Goal: Information Seeking & Learning: Learn about a topic

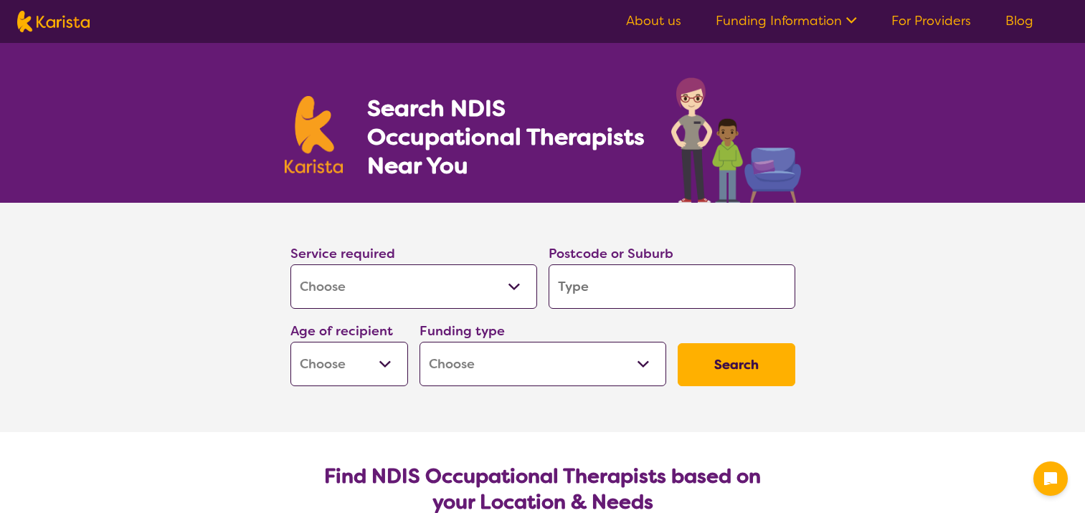
select select "[MEDICAL_DATA]"
click at [651, 288] on input "search" at bounding box center [671, 287] width 247 height 44
type input "4"
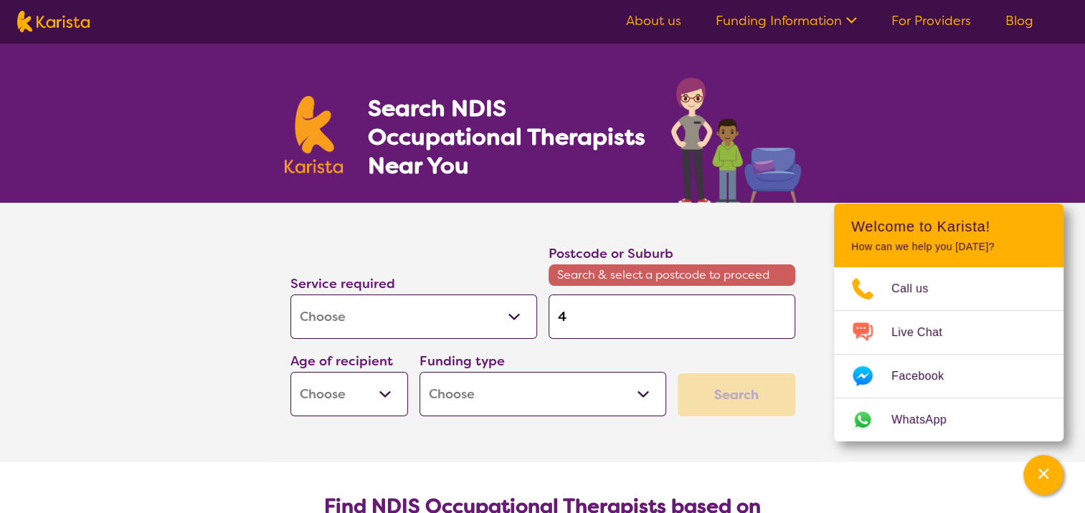
type input "43"
type input "430"
type input "4306"
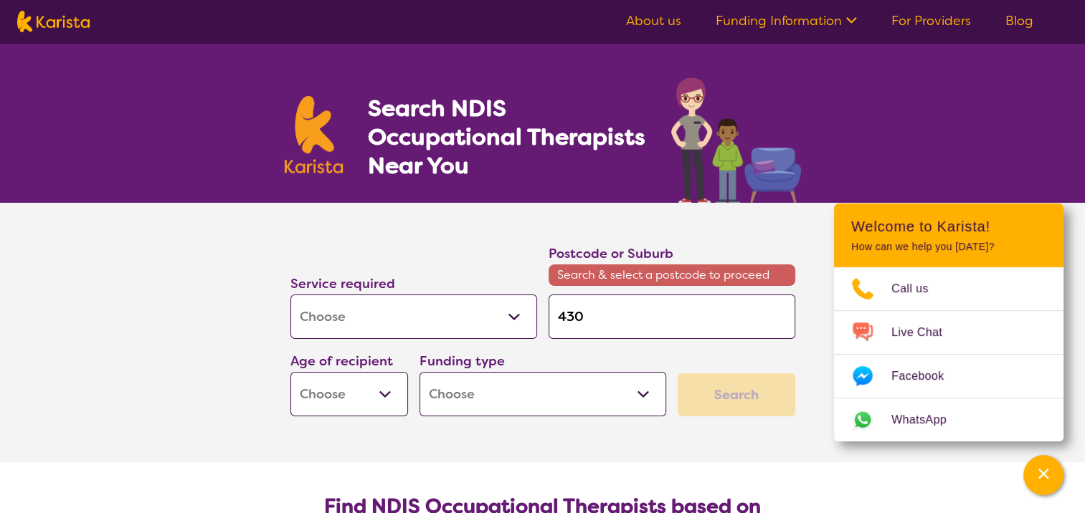
type input "4306"
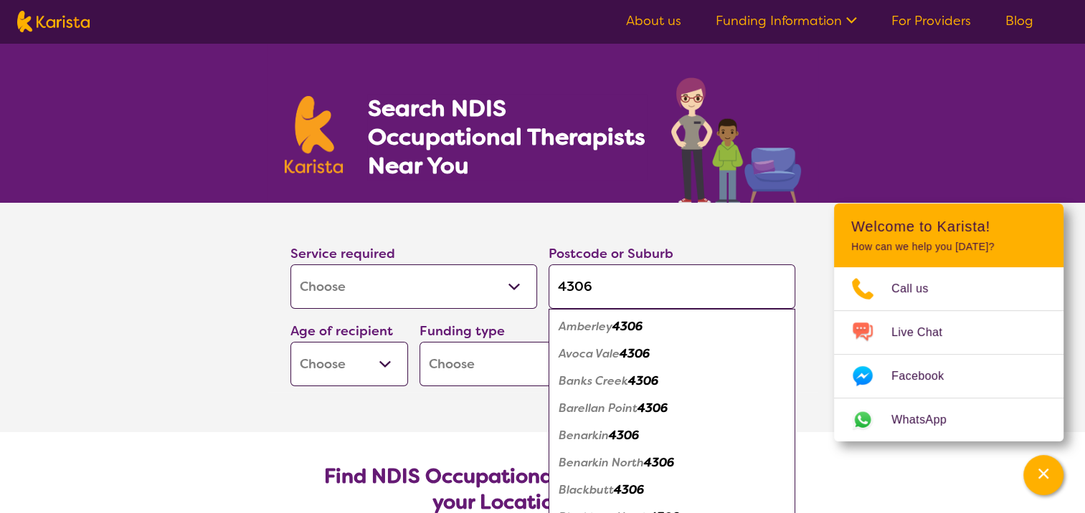
type input "4306"
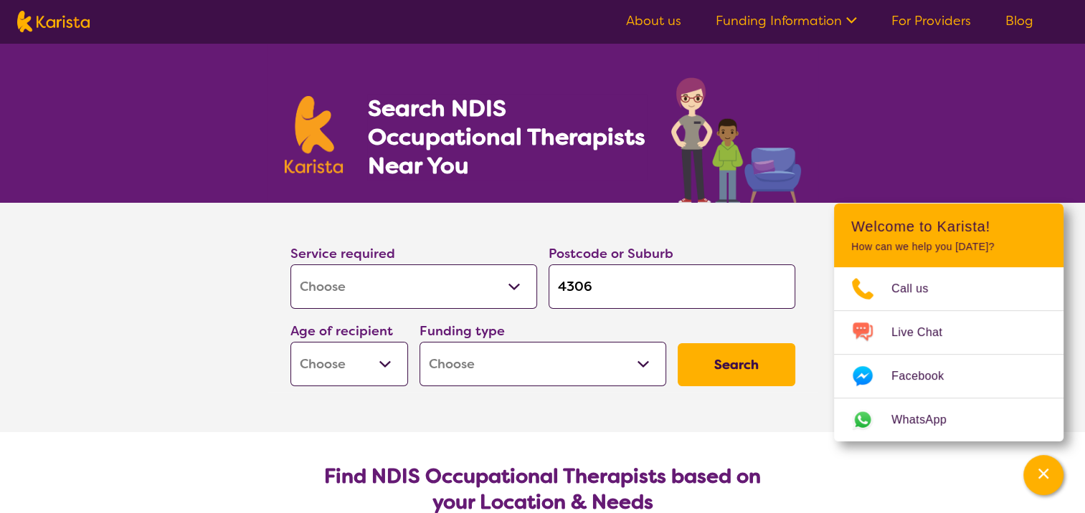
click at [108, 306] on section "Service required Allied Health Assistant Assessment ([MEDICAL_DATA] or [MEDICAL…" at bounding box center [542, 317] width 1085 height 229
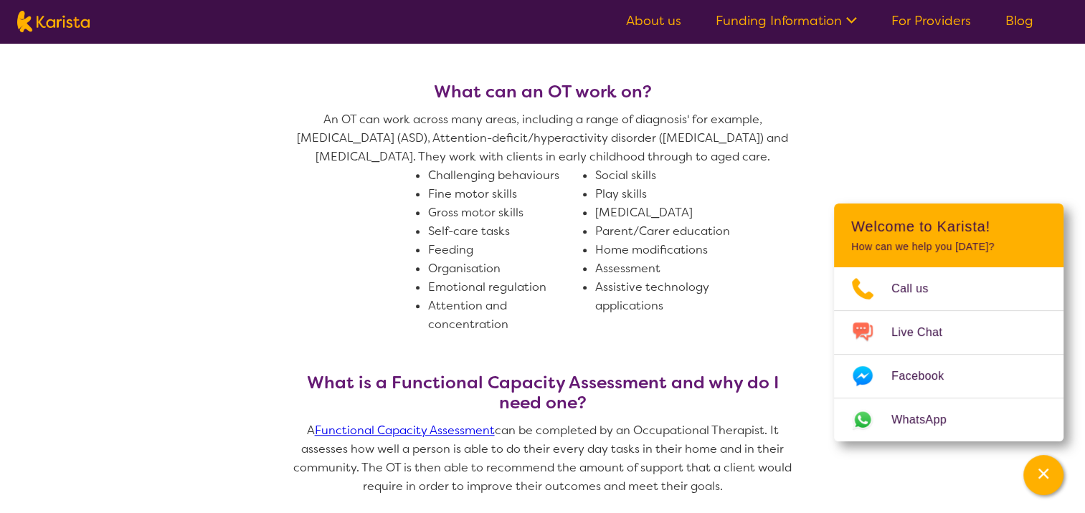
scroll to position [789, 0]
